Goal: Information Seeking & Learning: Learn about a topic

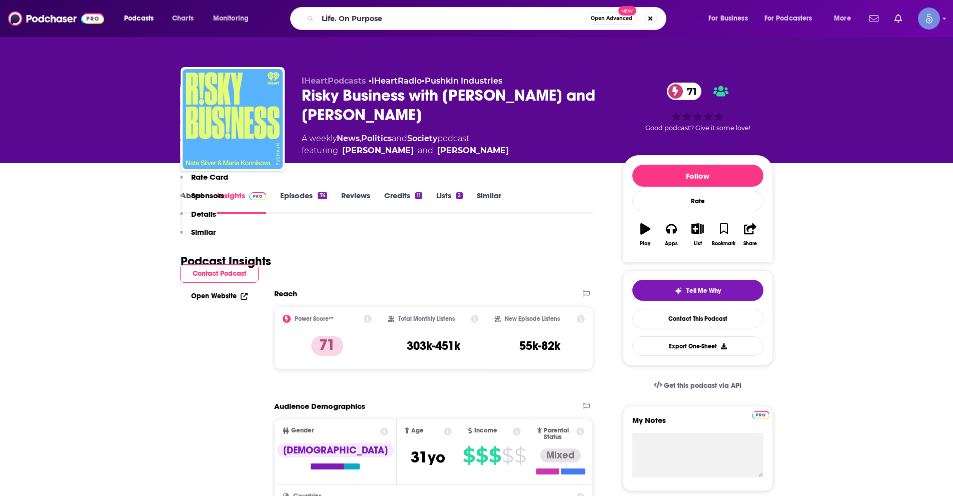
scroll to position [850, 0]
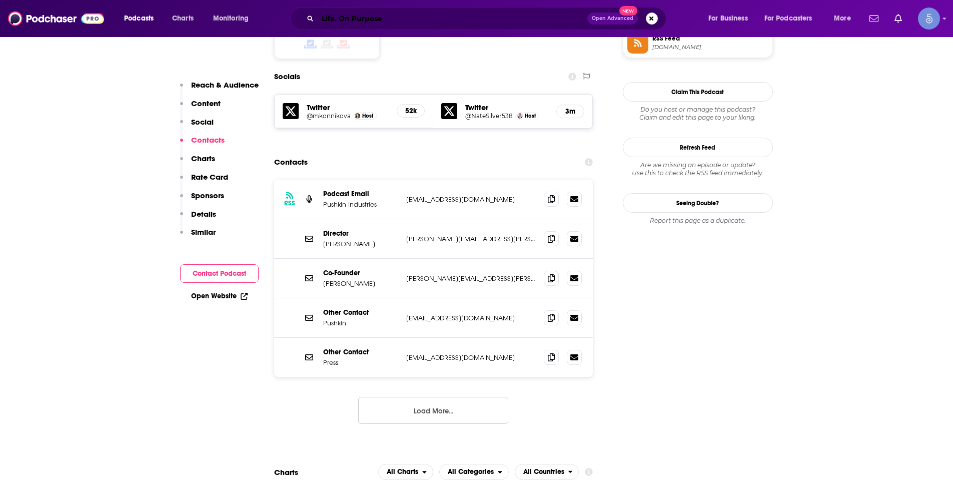
click at [368, 25] on input "Life. On Purpose" at bounding box center [453, 19] width 270 height 16
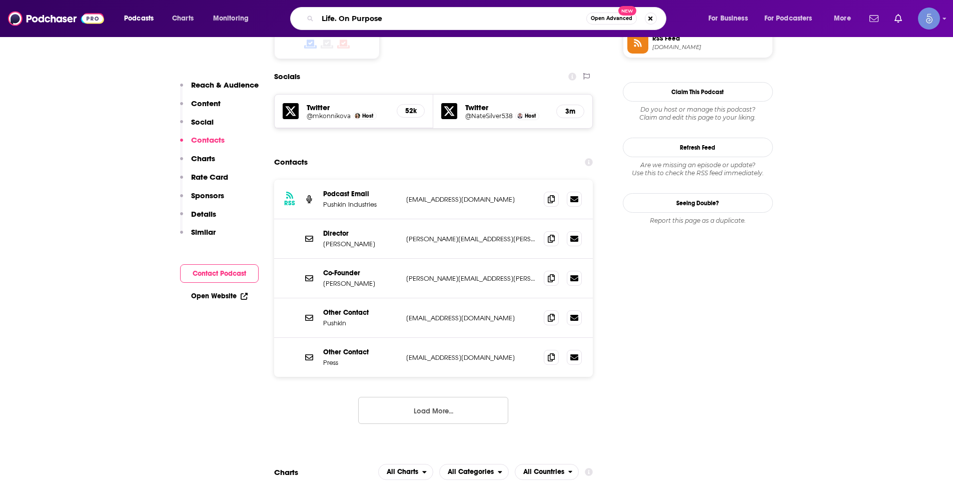
click at [368, 25] on input "Life. On Purpose" at bounding box center [452, 19] width 269 height 16
click at [368, 24] on input "Life. On Purpose" at bounding box center [452, 19] width 269 height 16
paste input "e’re All Psychic"
type input "e’re All Psychic"
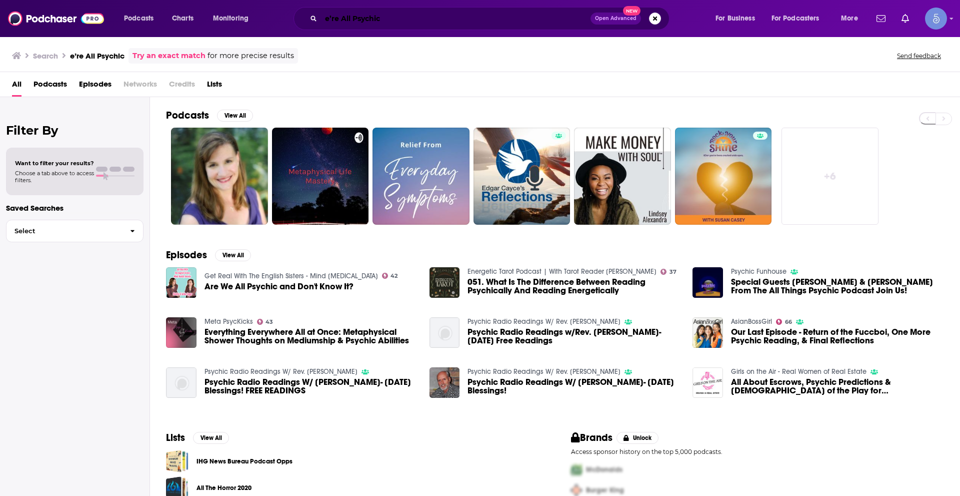
click at [324, 20] on input "e’re All Psychic" at bounding box center [456, 19] width 270 height 16
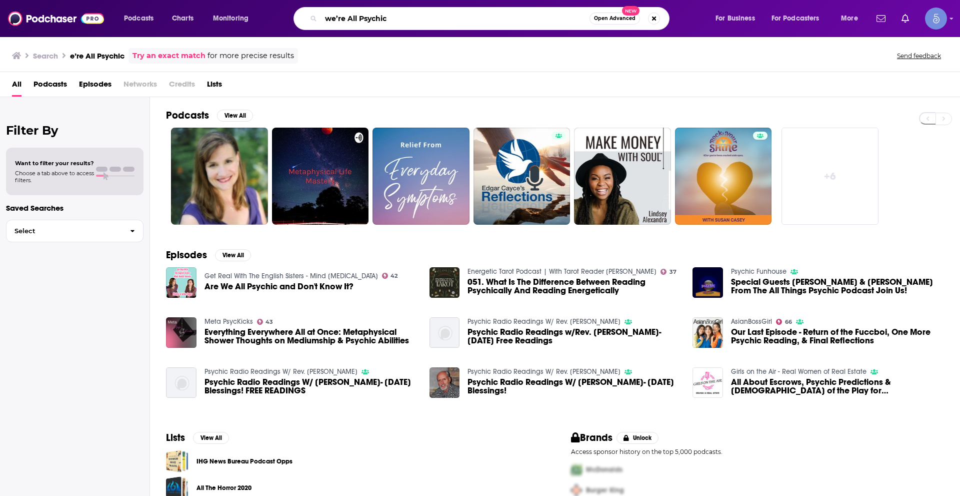
type input "we’re All Psychic"
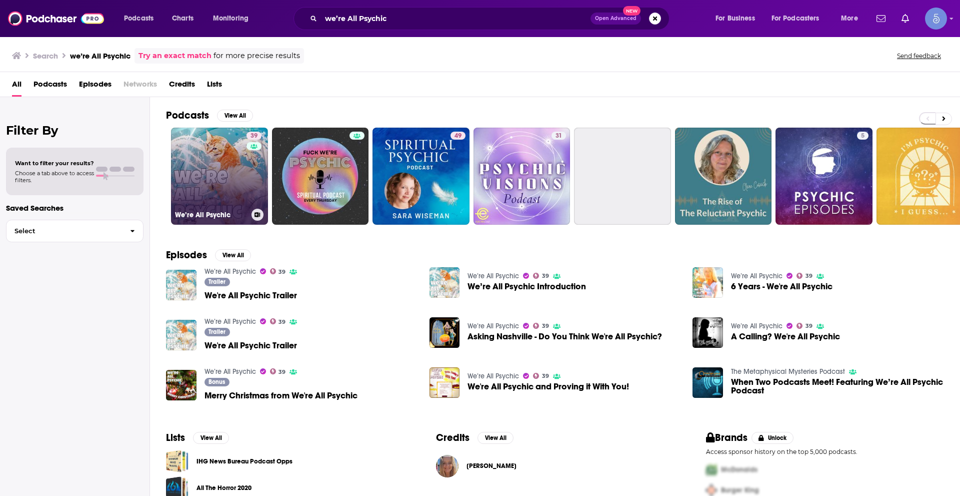
click at [215, 185] on link "39 We’re All Psychic" at bounding box center [219, 176] width 97 height 97
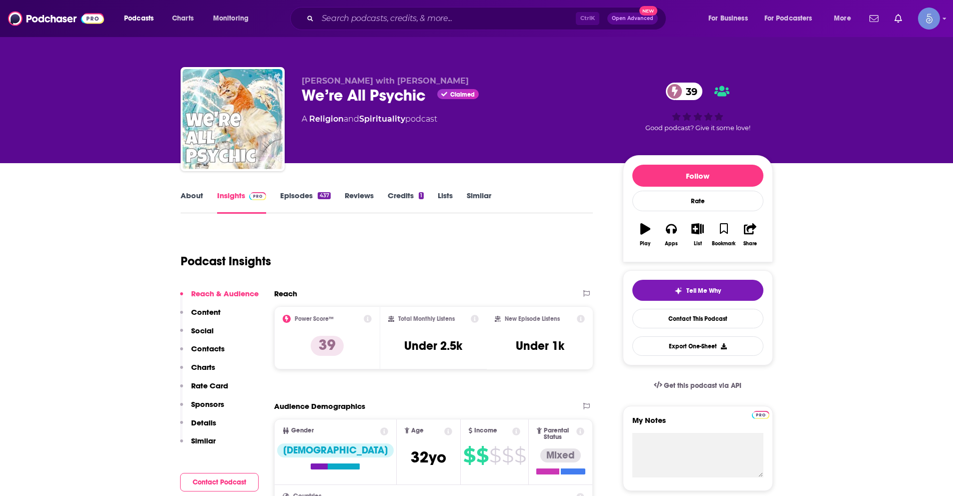
click at [197, 193] on link "About" at bounding box center [192, 202] width 23 height 23
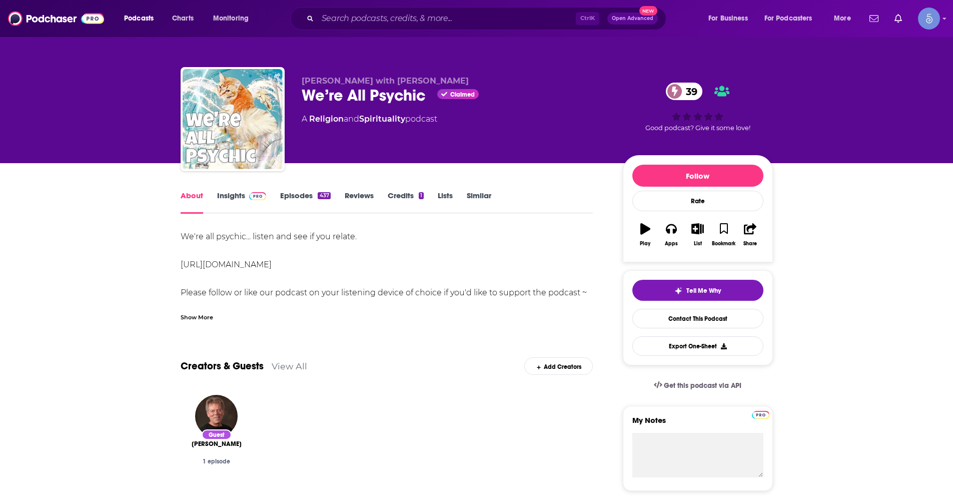
click at [195, 318] on div "Show More" at bounding box center [197, 317] width 33 height 10
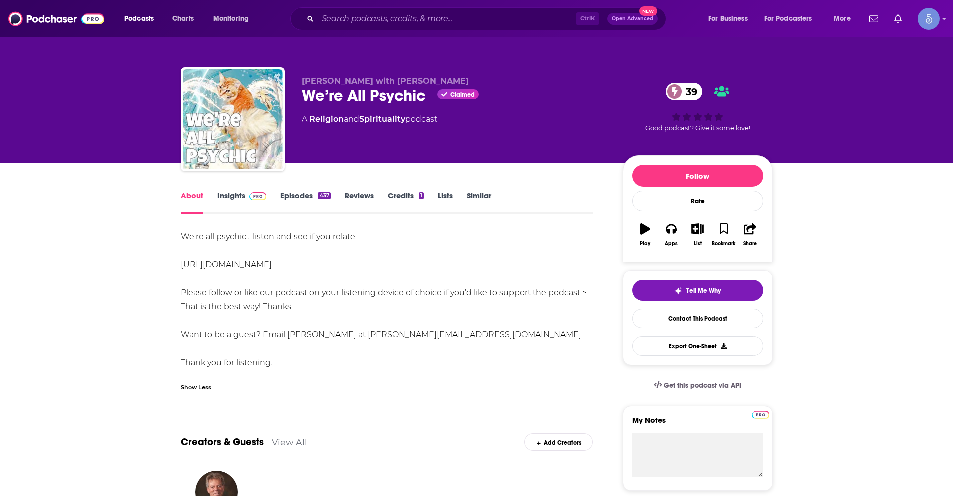
drag, startPoint x: 179, startPoint y: 233, endPoint x: 309, endPoint y: 357, distance: 180.1
copy div "We're all psychic... listen and see if you relate. https://www.wereallpsychic.c…"
drag, startPoint x: 300, startPoint y: 93, endPoint x: 431, endPoint y: 93, distance: 131.0
click at [431, 93] on div "Lisa Rusczyk with Misty Lohr We’re All Psychic Claimed 39 A Religion and Spirit…" at bounding box center [477, 121] width 592 height 108
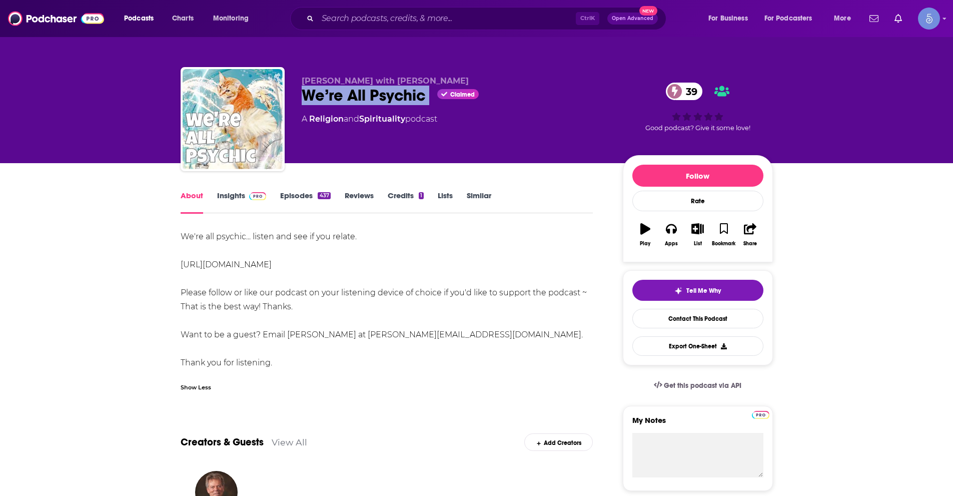
copy div "We’re All Psychic"
drag, startPoint x: 416, startPoint y: 79, endPoint x: 308, endPoint y: 67, distance: 108.7
click at [300, 68] on div "Lisa Rusczyk with Misty Lohr We’re All Psychic Claimed 39 A Religion and Spirit…" at bounding box center [477, 121] width 592 height 108
copy span "Lisa Rusczyk with Misty Lohr"
click at [390, 23] on input "Search podcasts, credits, & more..." at bounding box center [447, 19] width 258 height 16
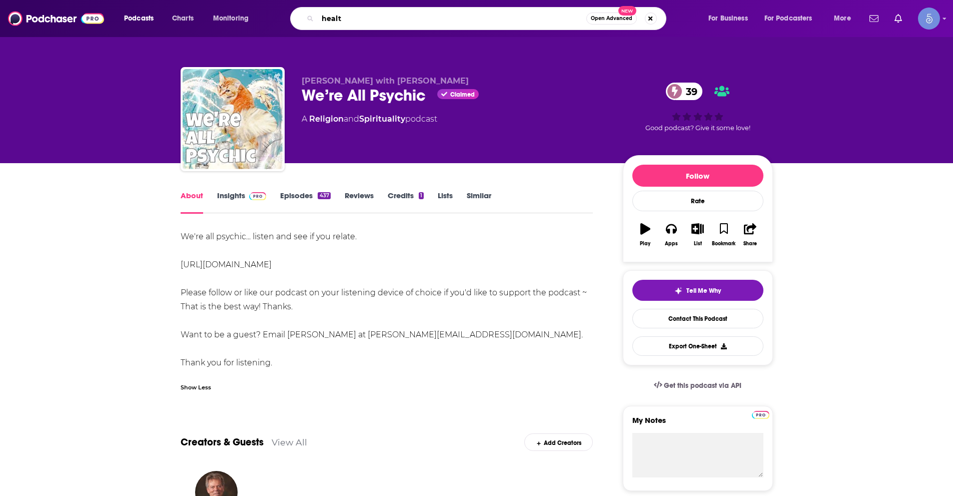
type input "health"
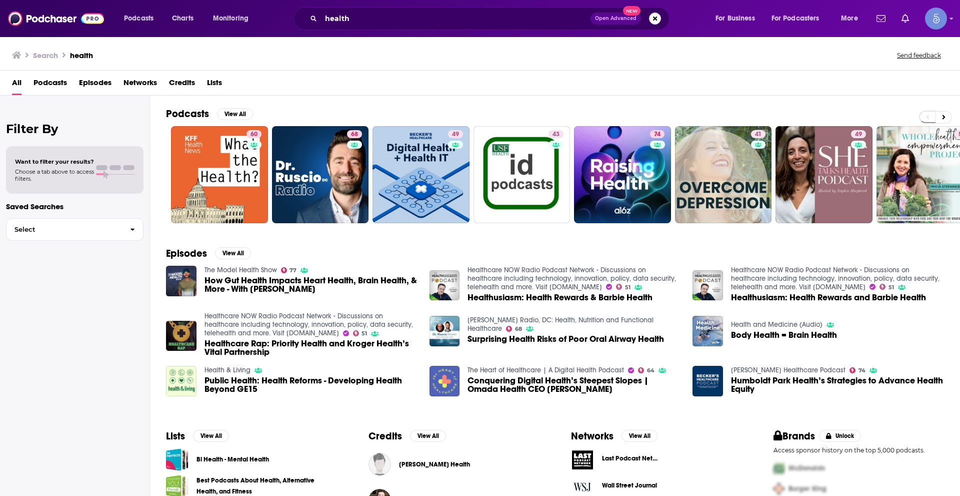
click at [49, 80] on span "Podcasts" at bounding box center [51, 85] width 34 height 21
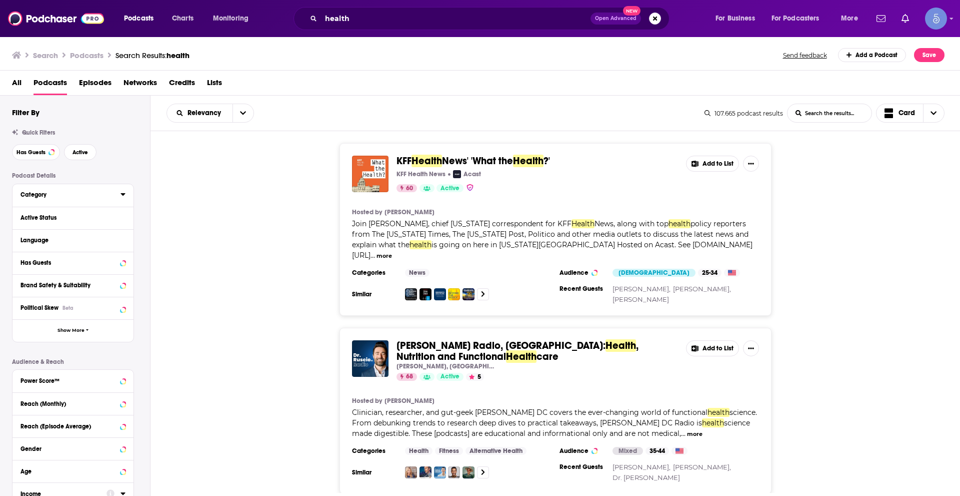
click at [44, 195] on div "Category" at bounding box center [68, 194] width 94 height 7
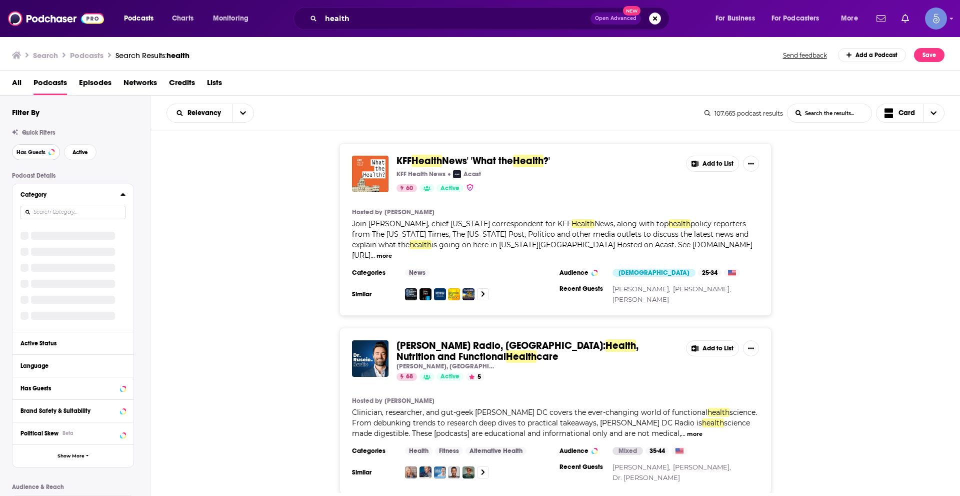
click at [32, 154] on span "Has Guests" at bounding box center [31, 153] width 29 height 6
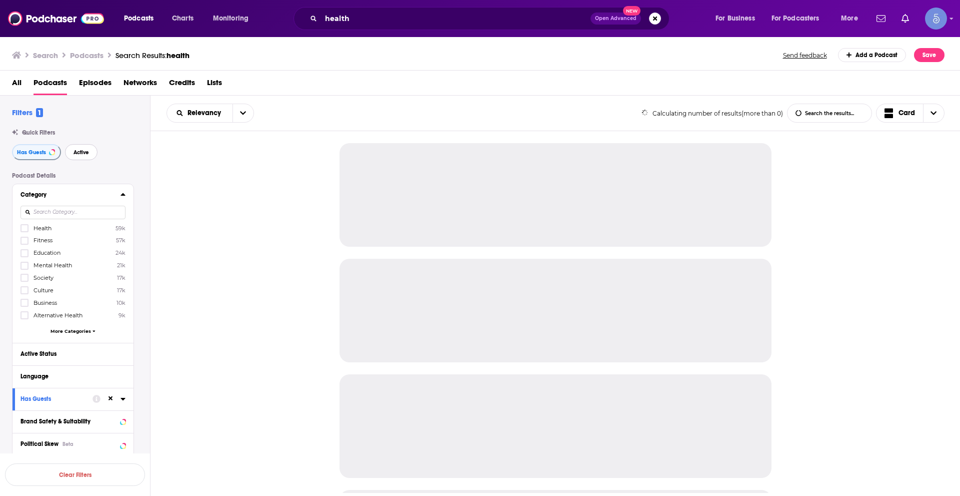
click at [76, 153] on span "Active" at bounding box center [82, 153] width 16 height 6
click at [120, 193] on button "Category" at bounding box center [71, 194] width 100 height 13
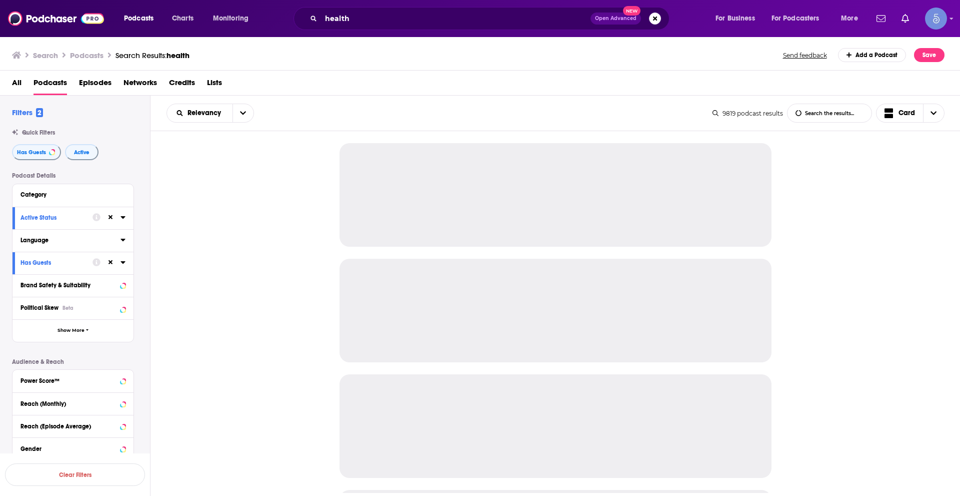
click at [120, 240] on button "Language" at bounding box center [71, 240] width 100 height 13
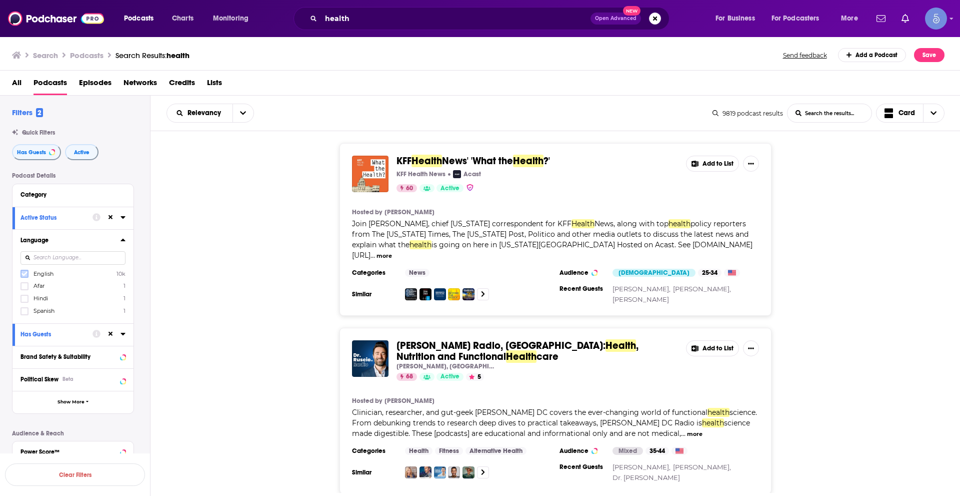
click at [27, 275] on label at bounding box center [25, 274] width 8 height 8
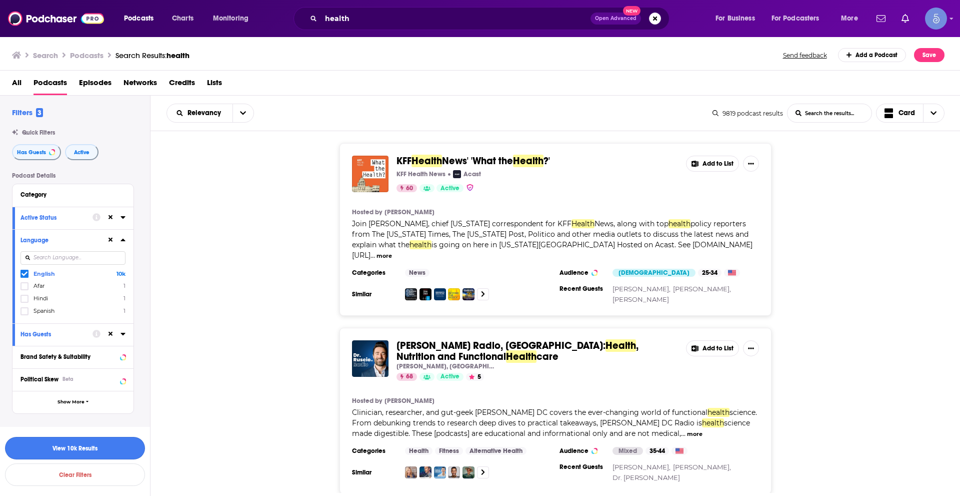
click at [88, 455] on button "View 10k Results" at bounding box center [75, 448] width 140 height 23
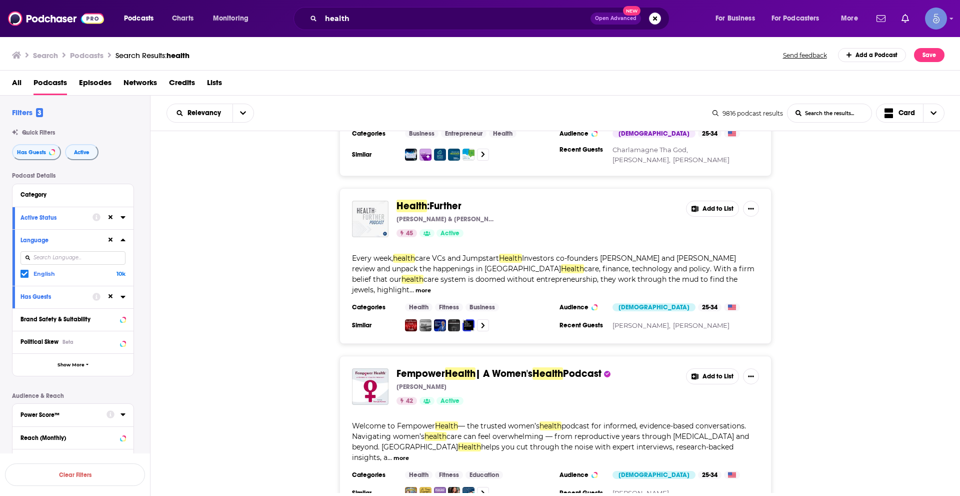
scroll to position [1451, 0]
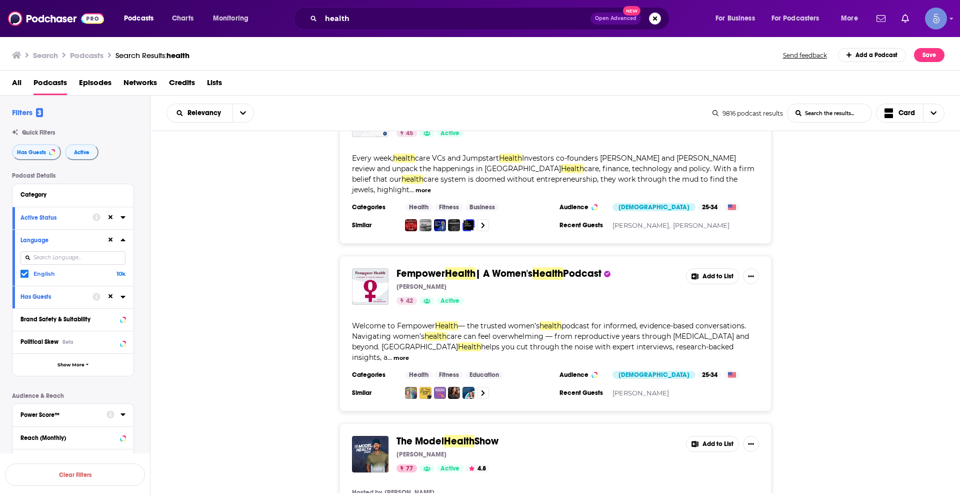
drag, startPoint x: 495, startPoint y: 235, endPoint x: 294, endPoint y: 228, distance: 201.7
click at [292, 256] on div "Fempower Health | A Women's Health Podcast Georgie Kovacs 42 Active Add to List…" at bounding box center [556, 334] width 810 height 156
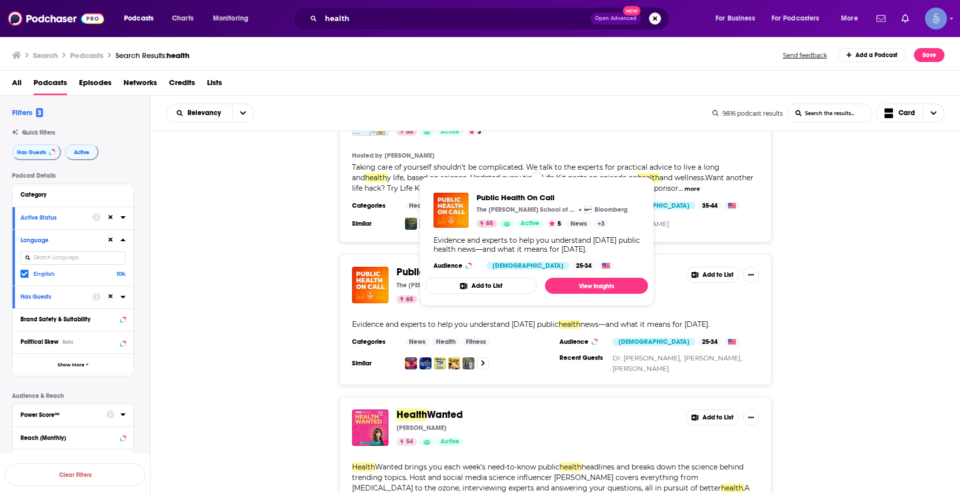
scroll to position [3782, 0]
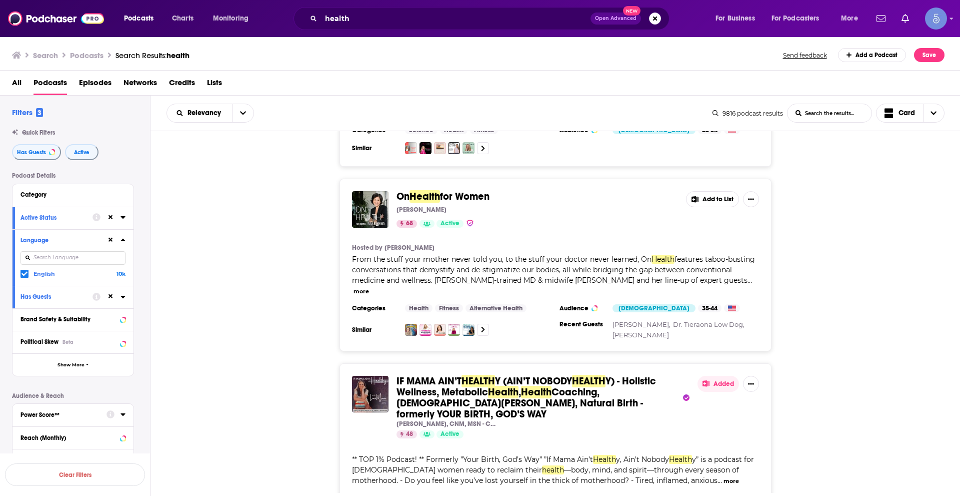
scroll to position [4432, 0]
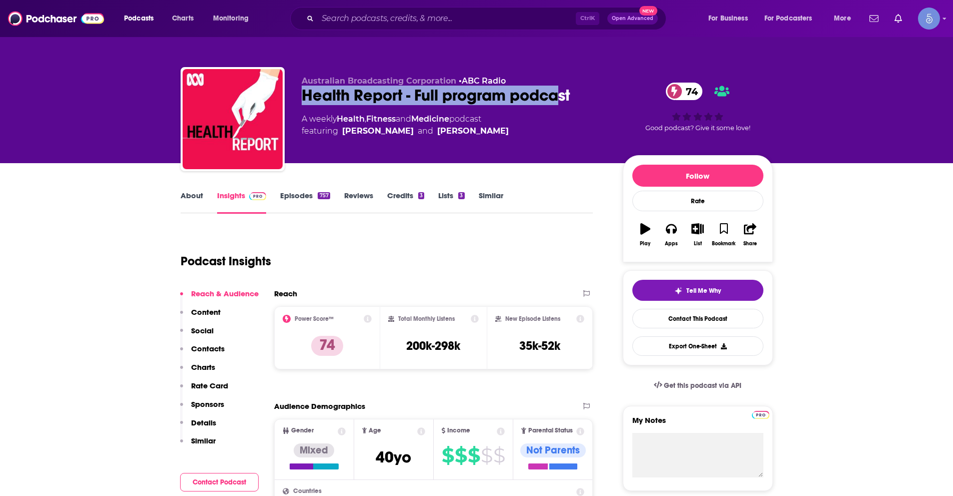
drag, startPoint x: 305, startPoint y: 93, endPoint x: 563, endPoint y: 98, distance: 258.1
click at [563, 98] on div "Health Report - Full program podcast 74" at bounding box center [454, 96] width 305 height 20
